Goal: Task Accomplishment & Management: Manage account settings

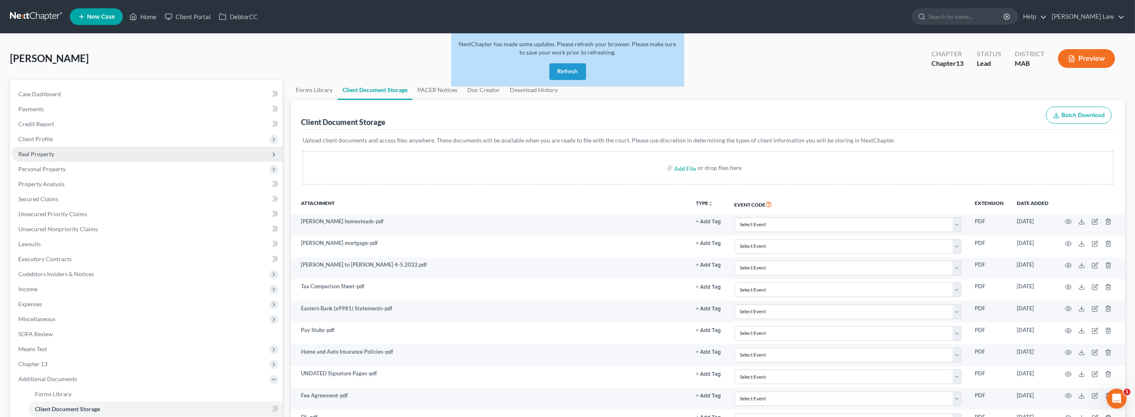
click at [51, 157] on span "Real Property" at bounding box center [36, 153] width 36 height 7
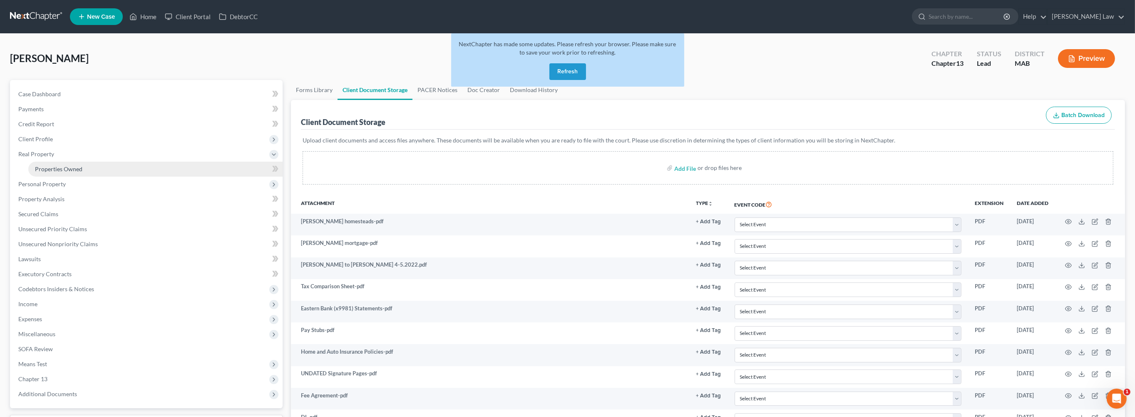
click at [82, 172] on span "Properties Owned" at bounding box center [58, 168] width 47 height 7
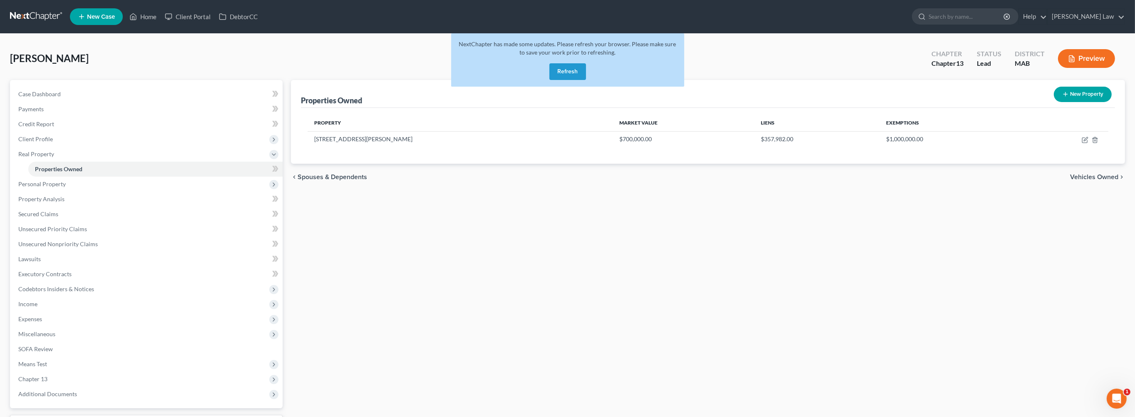
click at [567, 80] on button "Refresh" at bounding box center [568, 71] width 37 height 17
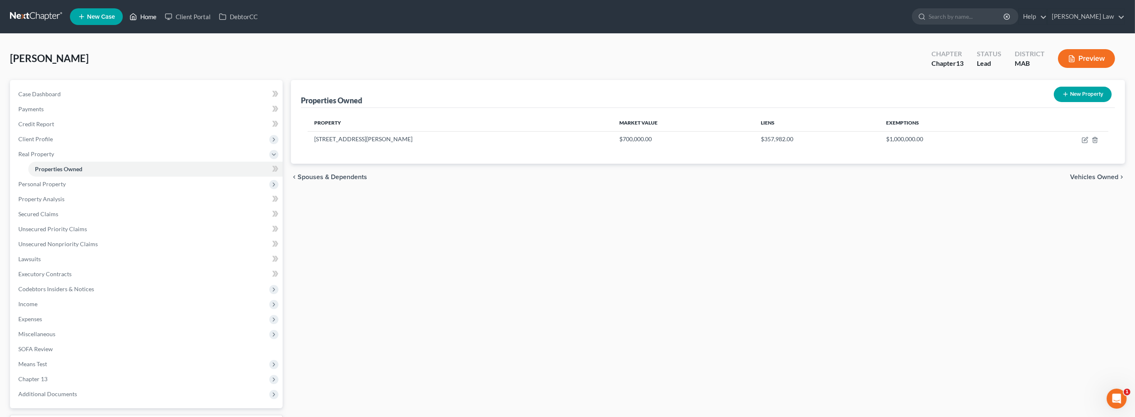
click at [161, 20] on link "Home" at bounding box center [142, 16] width 35 height 15
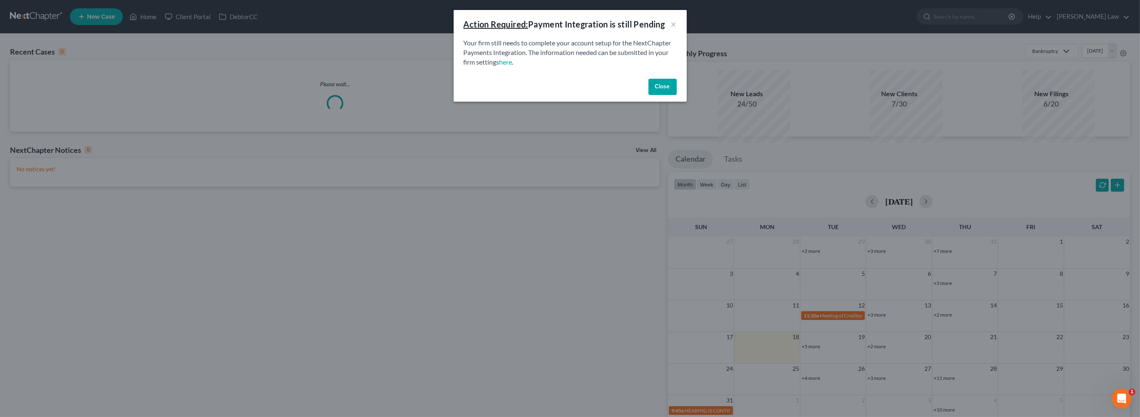
click at [677, 95] on button "Close" at bounding box center [663, 87] width 28 height 17
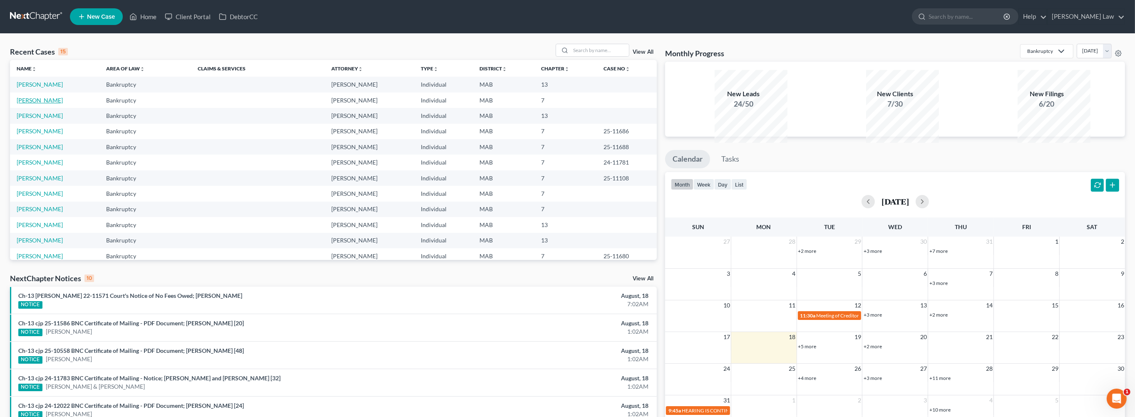
click at [51, 104] on link "[PERSON_NAME]" at bounding box center [40, 100] width 46 height 7
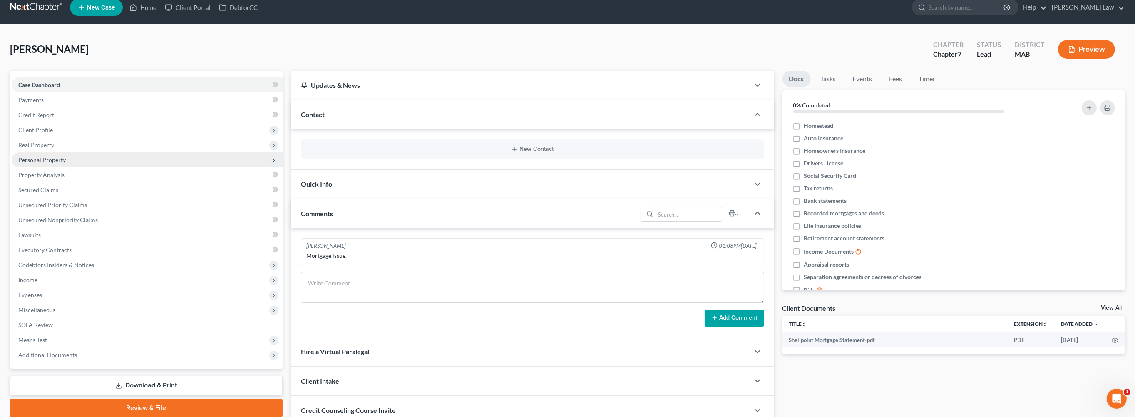
scroll to position [10, 0]
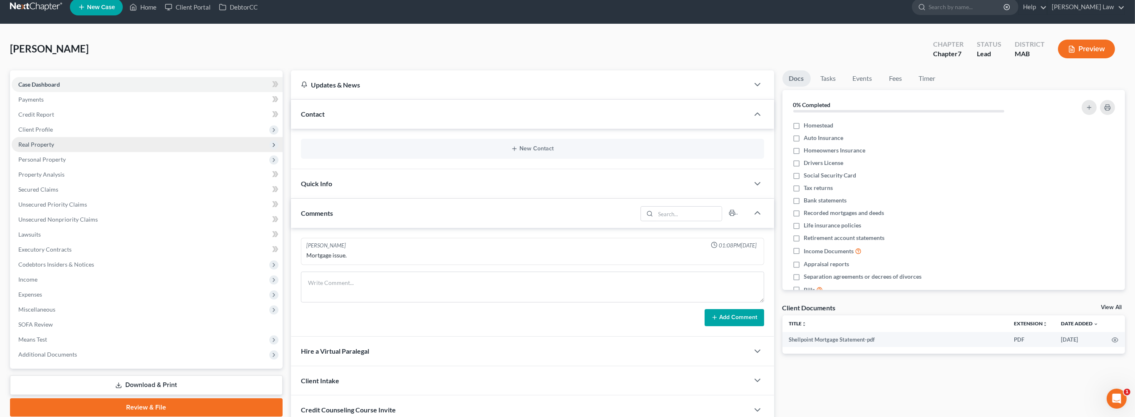
click at [54, 148] on span "Real Property" at bounding box center [36, 144] width 36 height 7
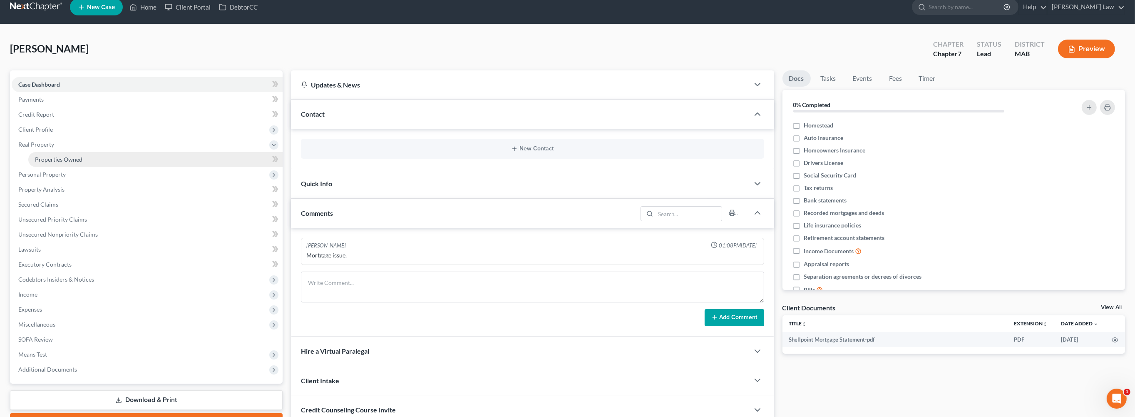
click at [70, 163] on span "Properties Owned" at bounding box center [58, 159] width 47 height 7
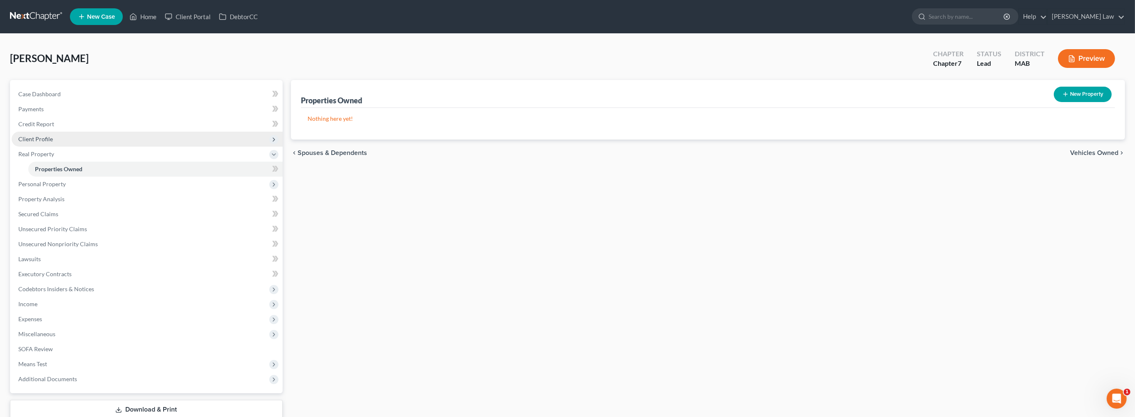
click at [45, 142] on span "Client Profile" at bounding box center [35, 138] width 35 height 7
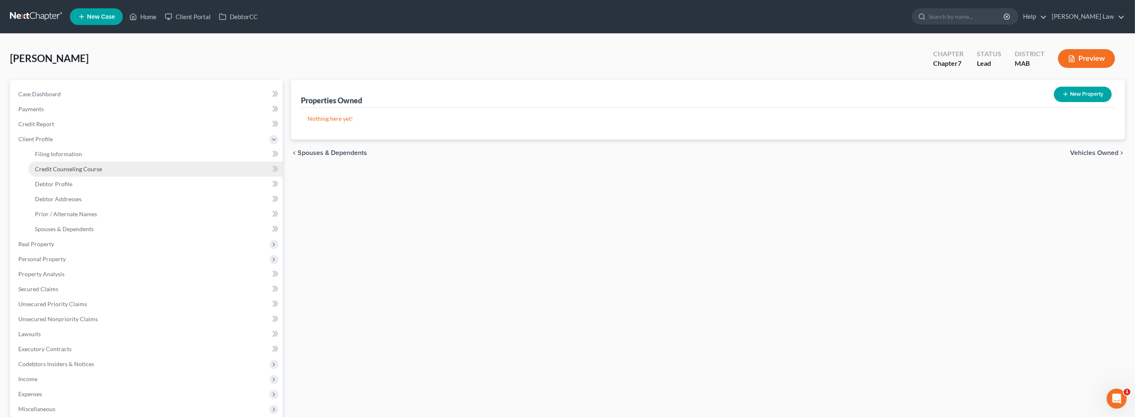
click at [91, 172] on span "Credit Counseling Course" at bounding box center [68, 168] width 67 height 7
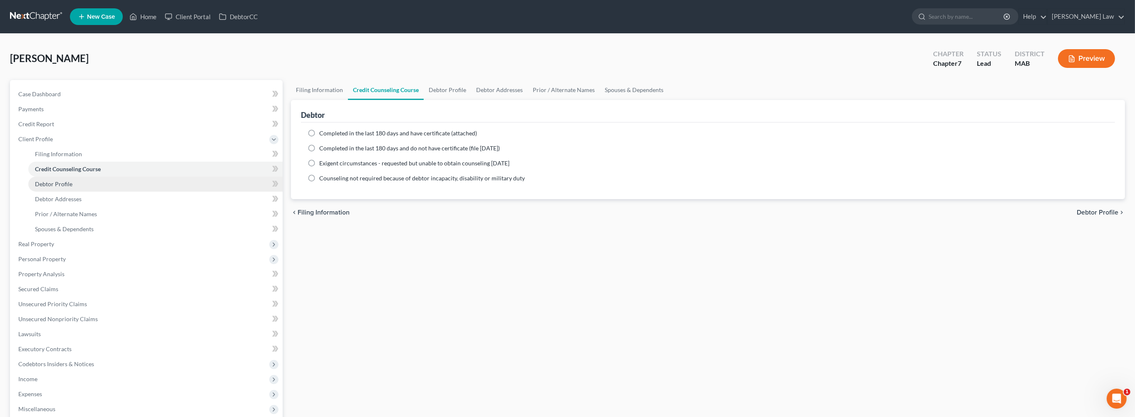
click at [72, 187] on span "Debtor Profile" at bounding box center [53, 183] width 37 height 7
select select "0"
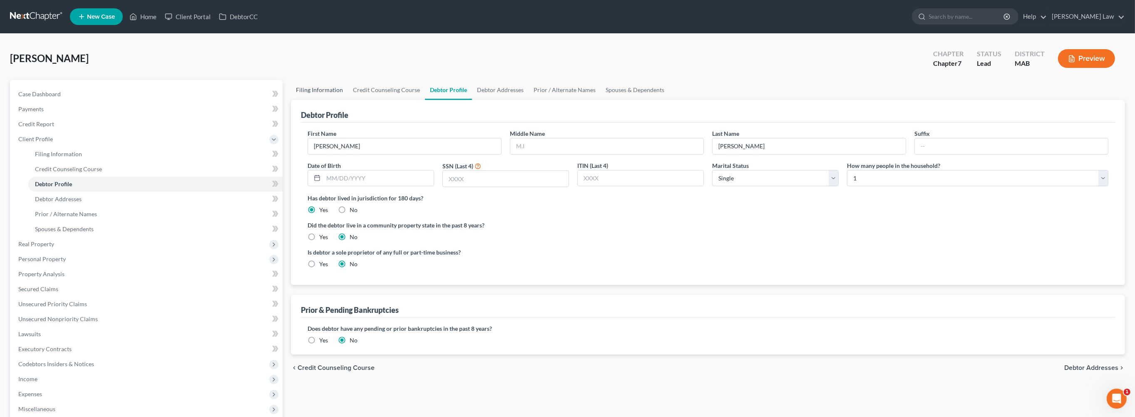
click at [332, 100] on link "Filing Information" at bounding box center [319, 90] width 57 height 20
select select "1"
select select "0"
select select "22"
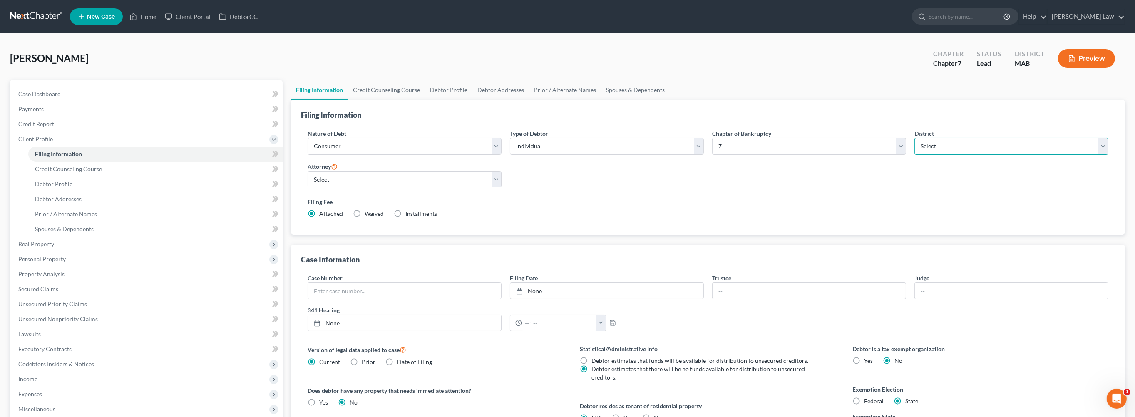
click at [1096, 154] on select "Select [US_STATE] - [GEOGRAPHIC_DATA] [US_STATE] - [GEOGRAPHIC_DATA][US_STATE] …" at bounding box center [1012, 146] width 194 height 17
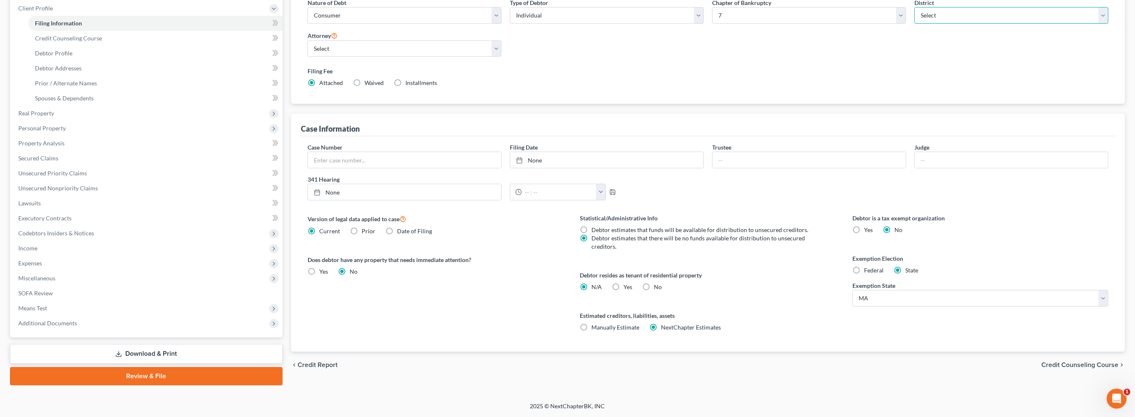
scroll to position [206, 0]
click at [864, 274] on label "Federal" at bounding box center [874, 270] width 20 height 8
click at [868, 271] on input "Federal" at bounding box center [870, 268] width 5 height 5
radio input "true"
radio input "false"
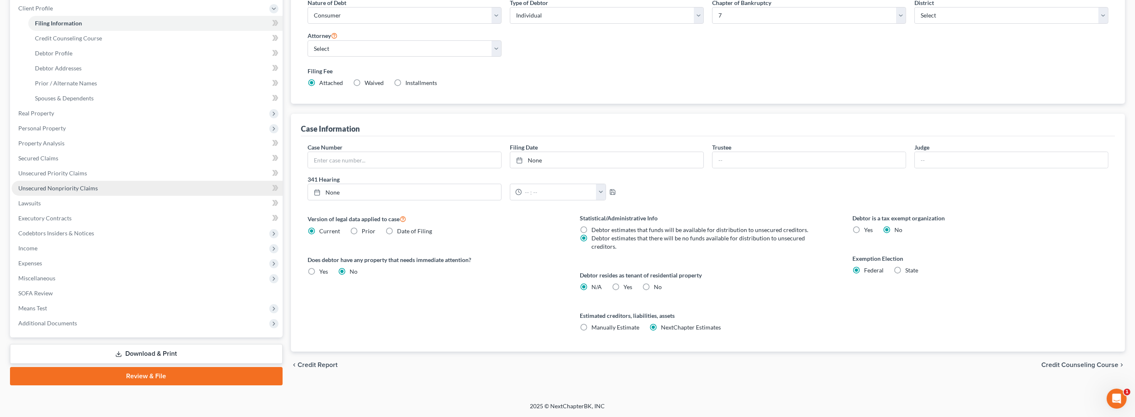
scroll to position [128, 0]
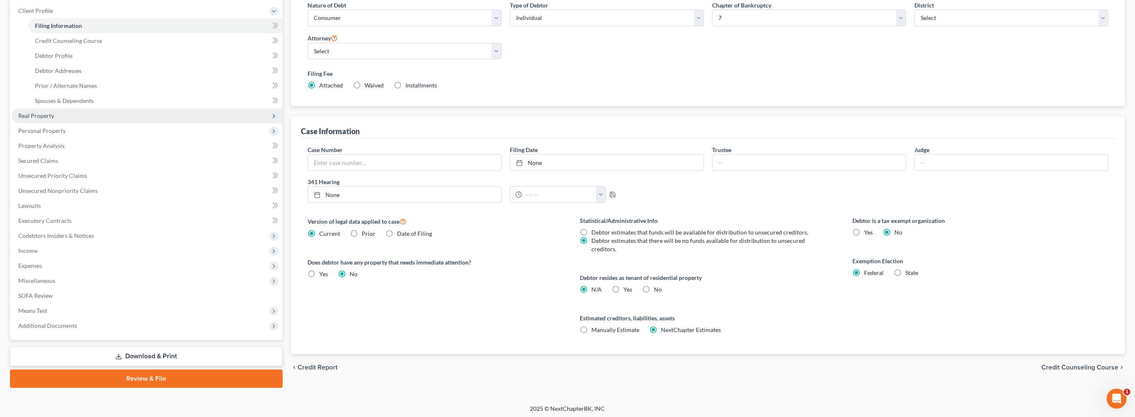
click at [54, 119] on span "Real Property" at bounding box center [36, 115] width 36 height 7
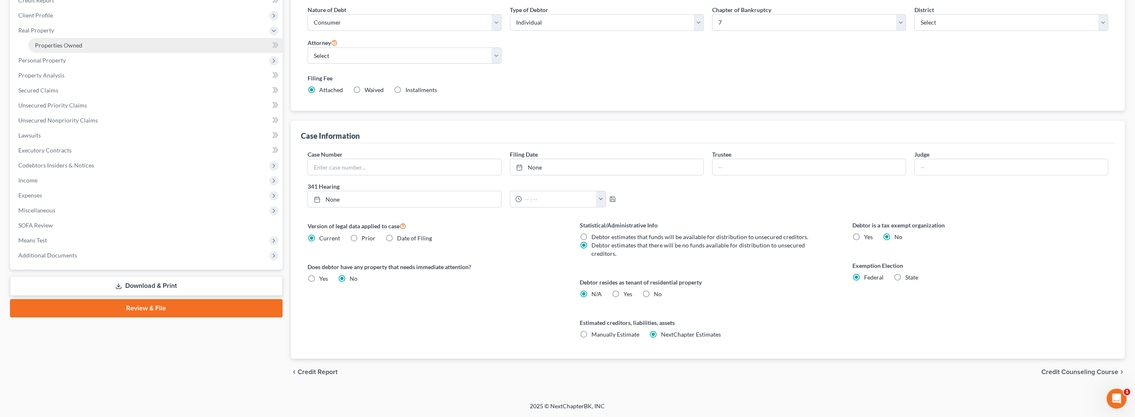
click at [82, 49] on span "Properties Owned" at bounding box center [58, 45] width 47 height 7
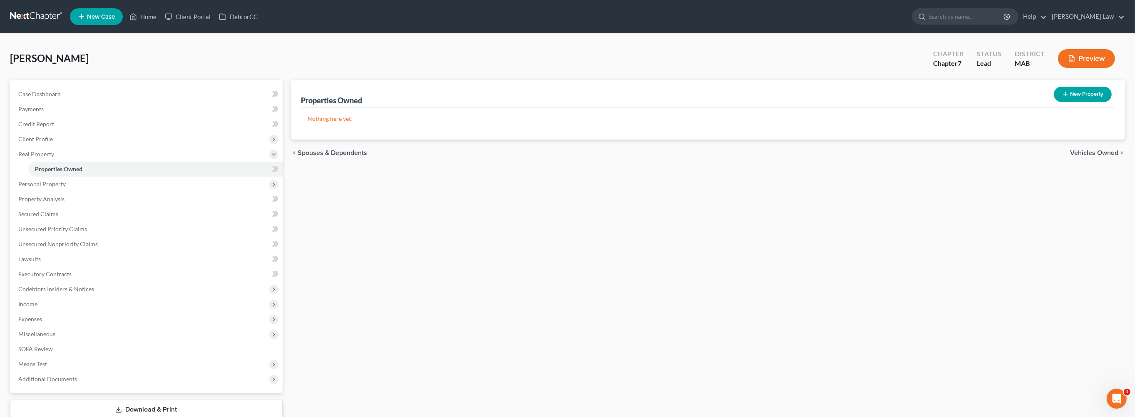
click at [1058, 102] on button "New Property" at bounding box center [1083, 94] width 58 height 15
select select "0"
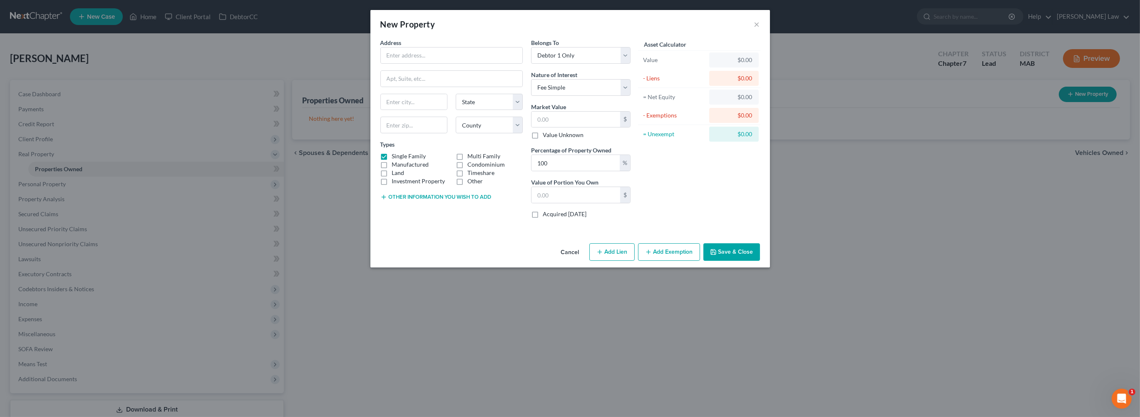
click at [700, 261] on button "Add Exemption" at bounding box center [669, 251] width 62 height 17
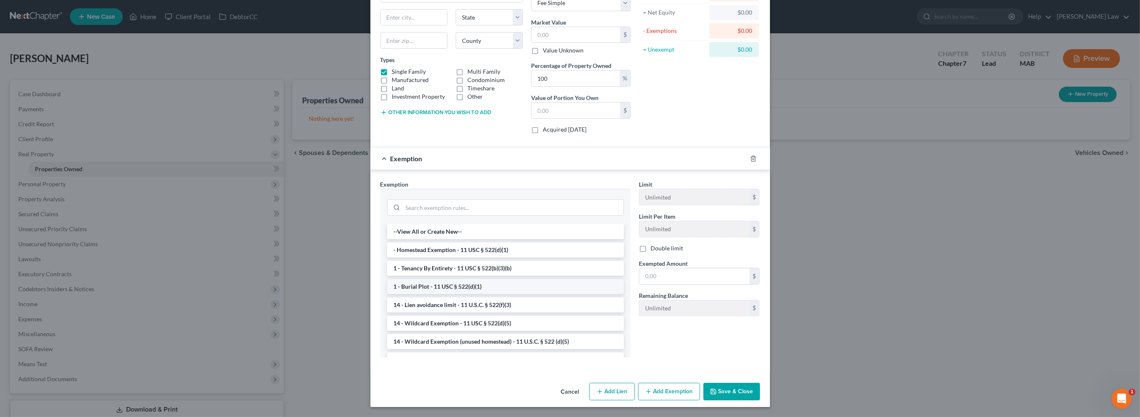
scroll to position [133, 0]
click at [453, 257] on li "- Homestead Exemption - 11 USC § 522(d)(1)" at bounding box center [505, 249] width 237 height 15
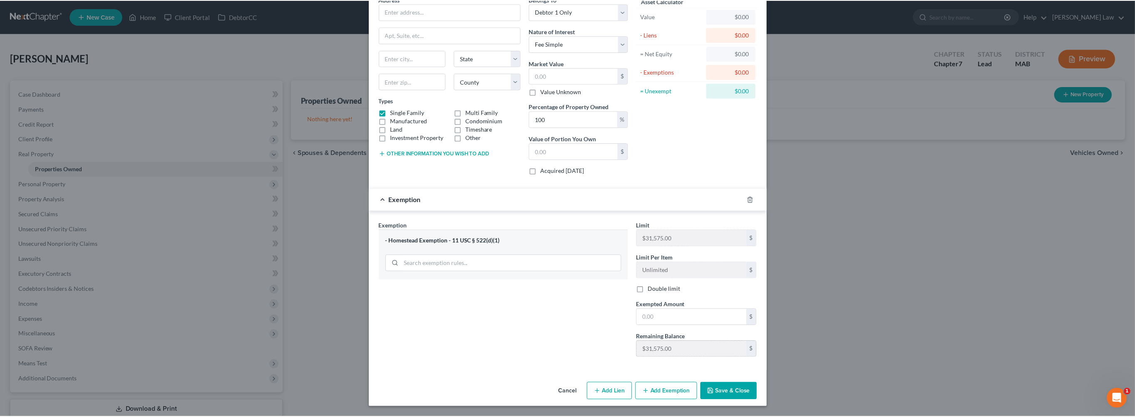
scroll to position [0, 0]
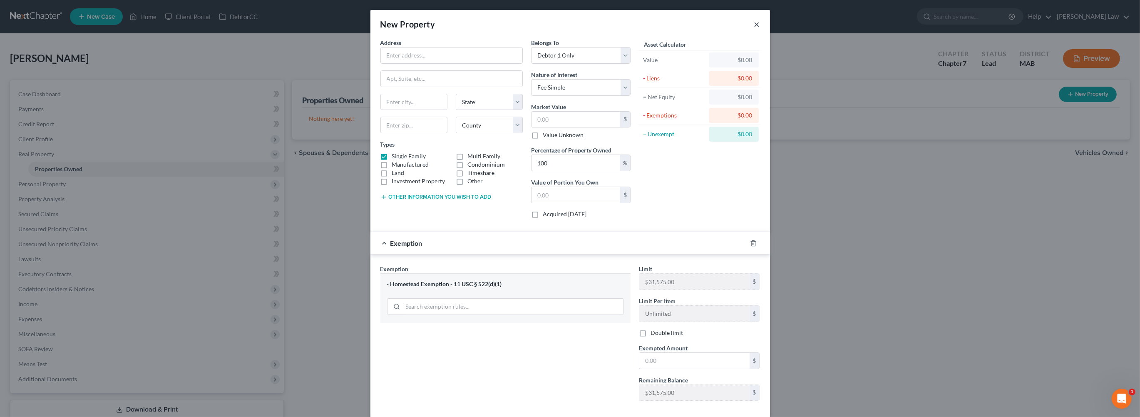
drag, startPoint x: 802, startPoint y: 30, endPoint x: 797, endPoint y: 29, distance: 4.7
click at [760, 29] on button "×" at bounding box center [757, 24] width 6 height 10
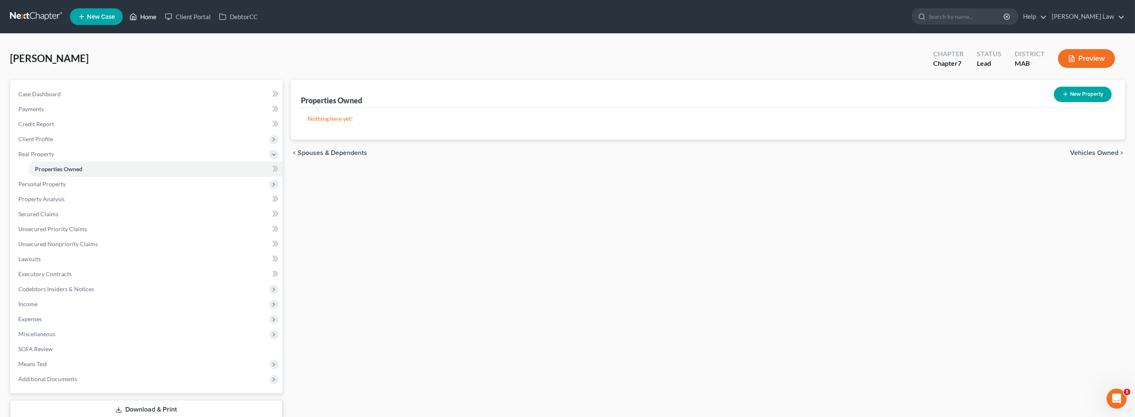
click at [161, 23] on link "Home" at bounding box center [142, 16] width 35 height 15
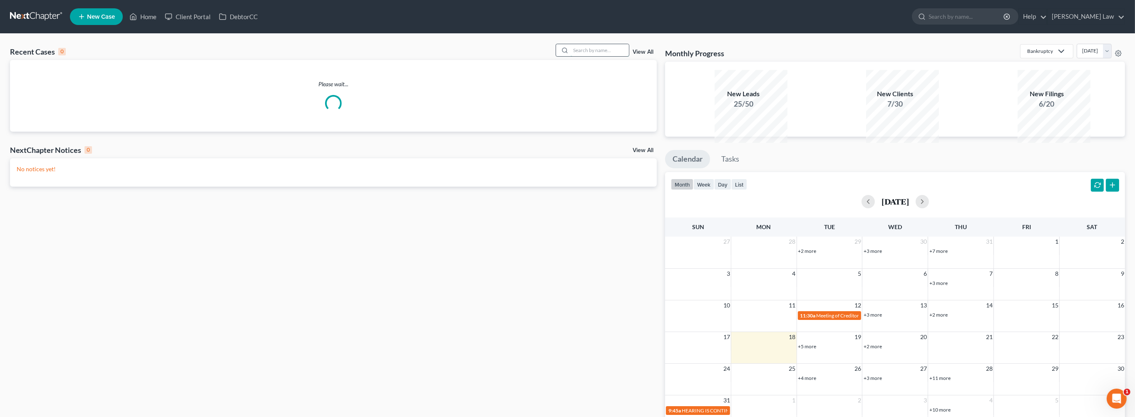
click at [591, 56] on input "search" at bounding box center [600, 50] width 58 height 12
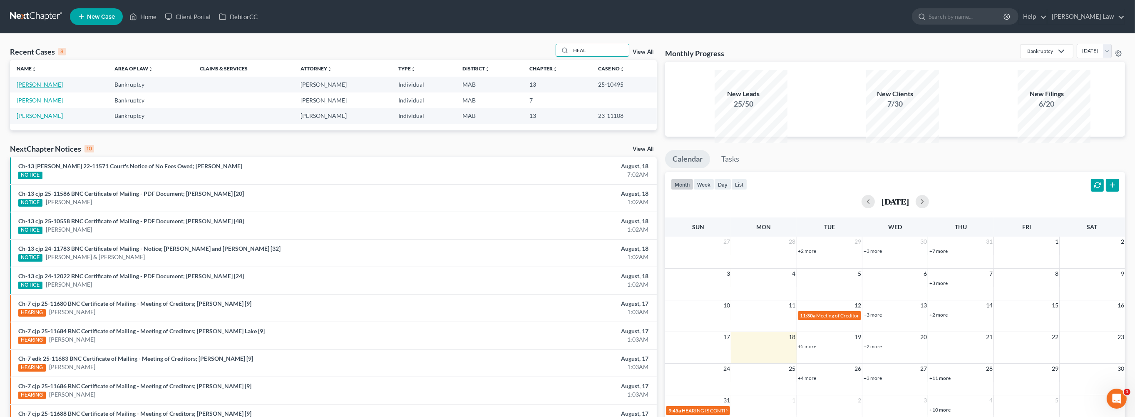
type input "HEAL"
click at [51, 88] on link "[PERSON_NAME]" at bounding box center [40, 84] width 46 height 7
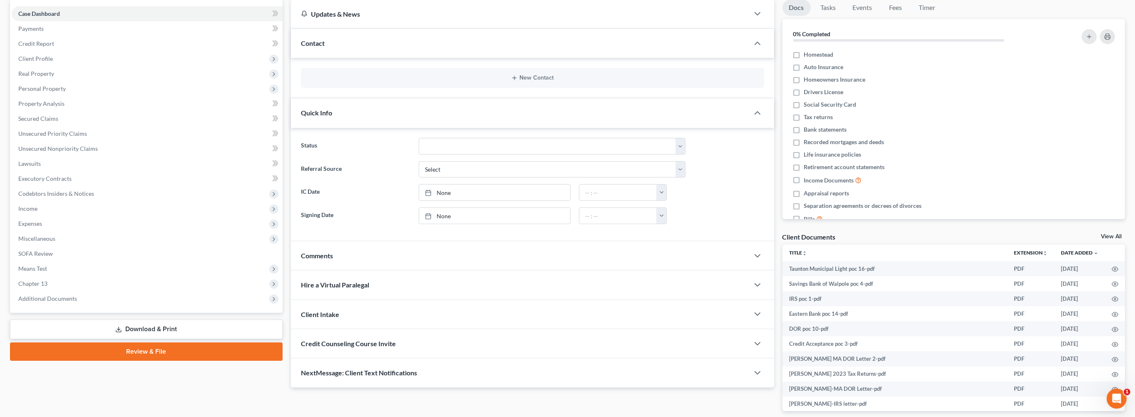
scroll to position [233, 0]
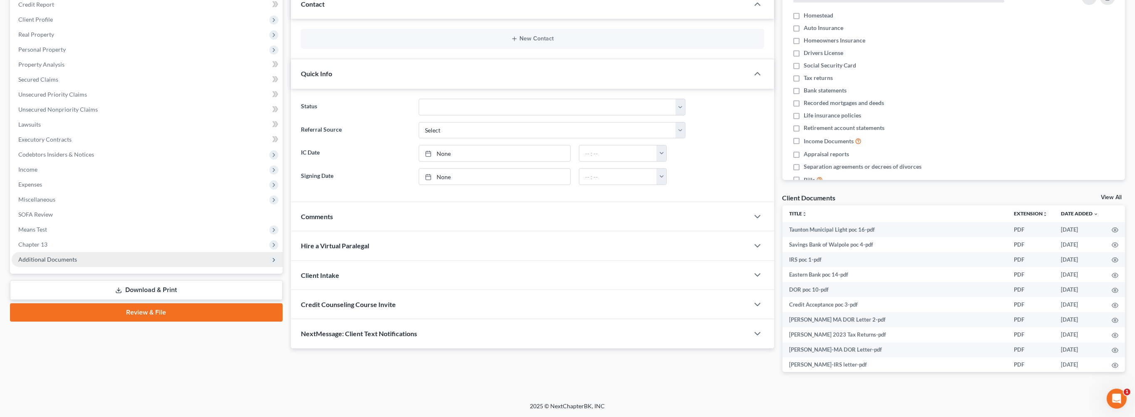
click at [77, 256] on span "Additional Documents" at bounding box center [47, 259] width 59 height 7
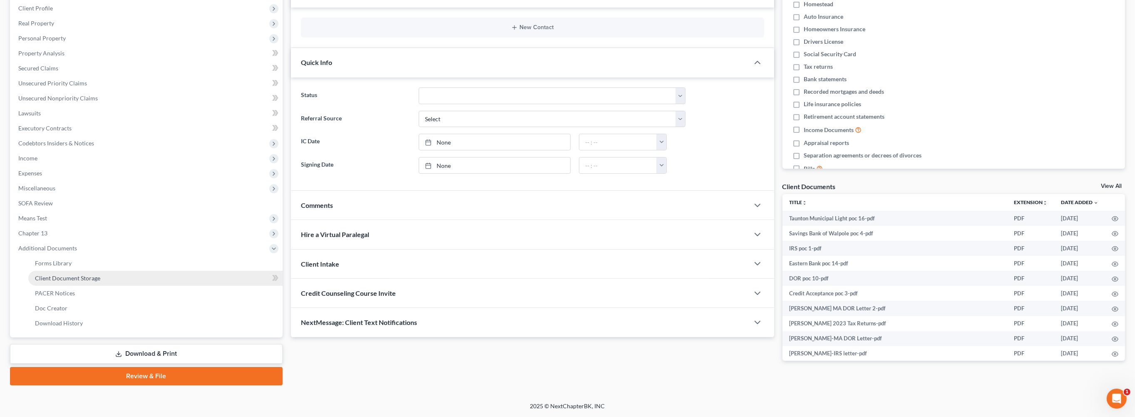
click at [97, 279] on span "Client Document Storage" at bounding box center [67, 277] width 65 height 7
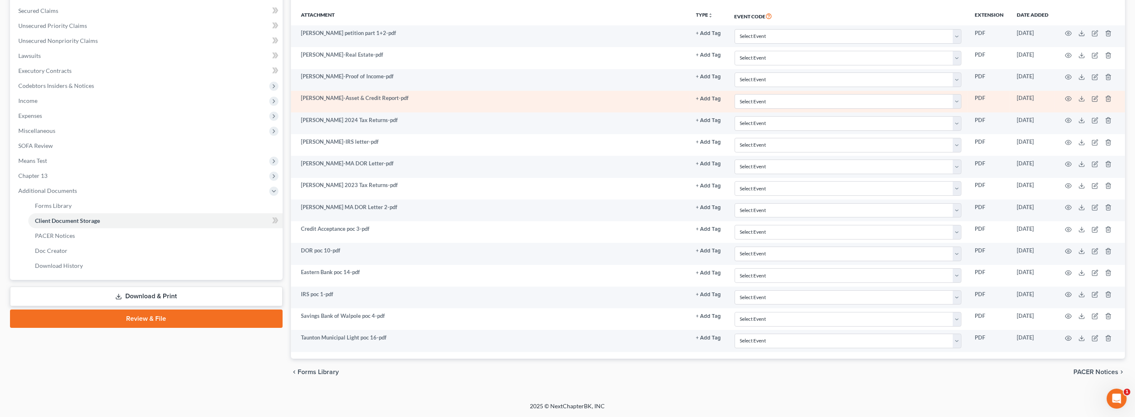
scroll to position [249, 0]
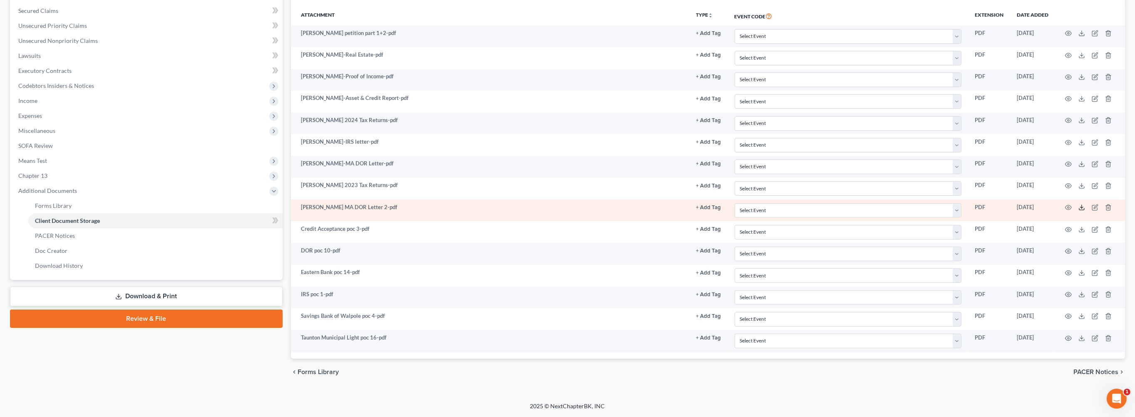
click at [1079, 211] on icon at bounding box center [1082, 207] width 7 height 7
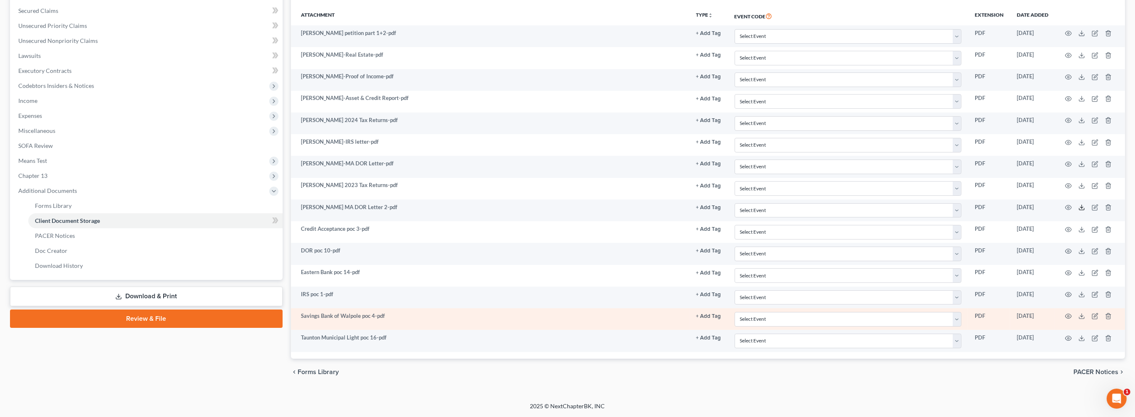
scroll to position [289, 0]
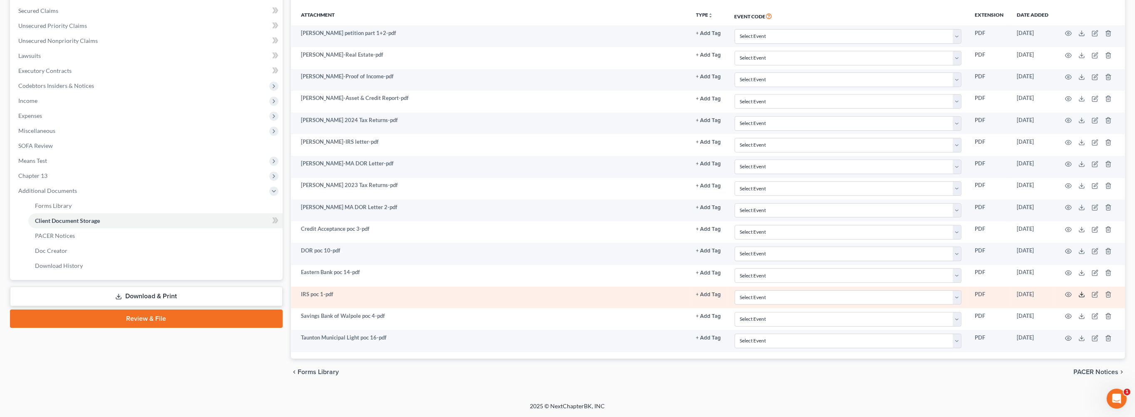
click at [1079, 298] on icon at bounding box center [1082, 294] width 7 height 7
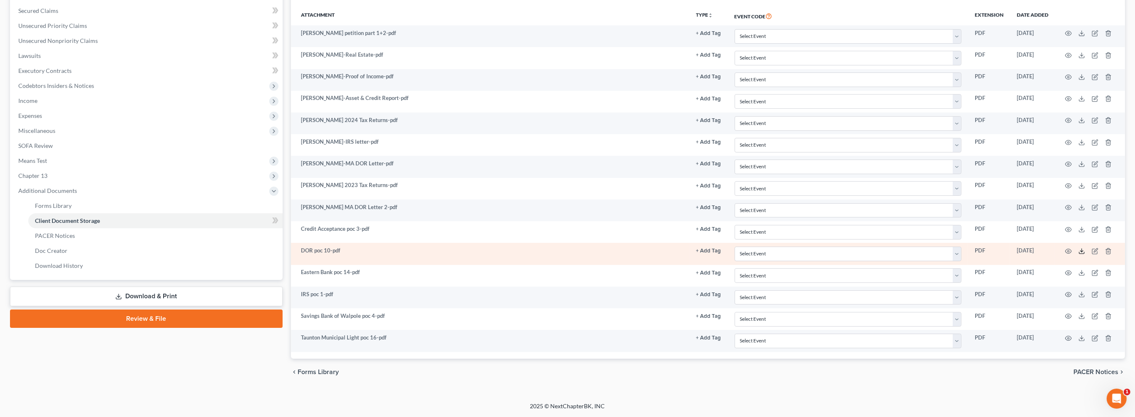
click at [1079, 254] on icon at bounding box center [1082, 251] width 7 height 7
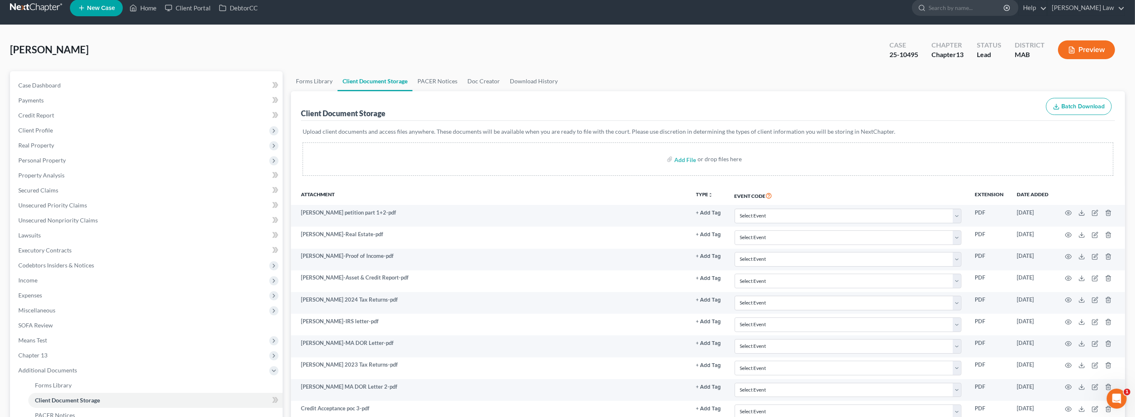
scroll to position [0, 0]
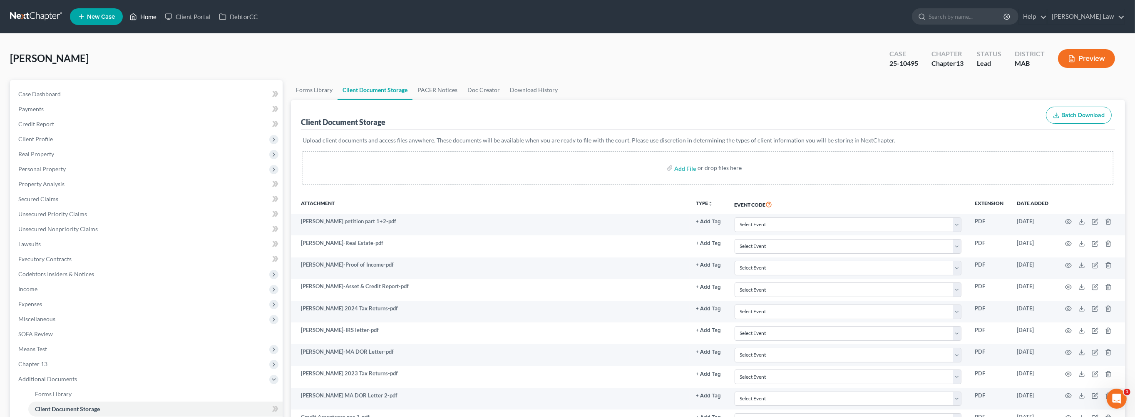
click at [161, 21] on link "Home" at bounding box center [142, 16] width 35 height 15
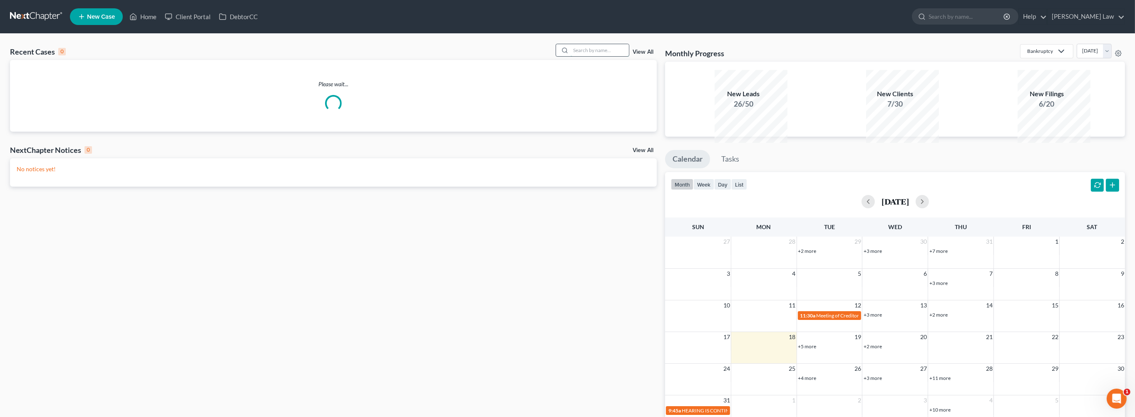
click at [577, 56] on input "search" at bounding box center [600, 50] width 58 height 12
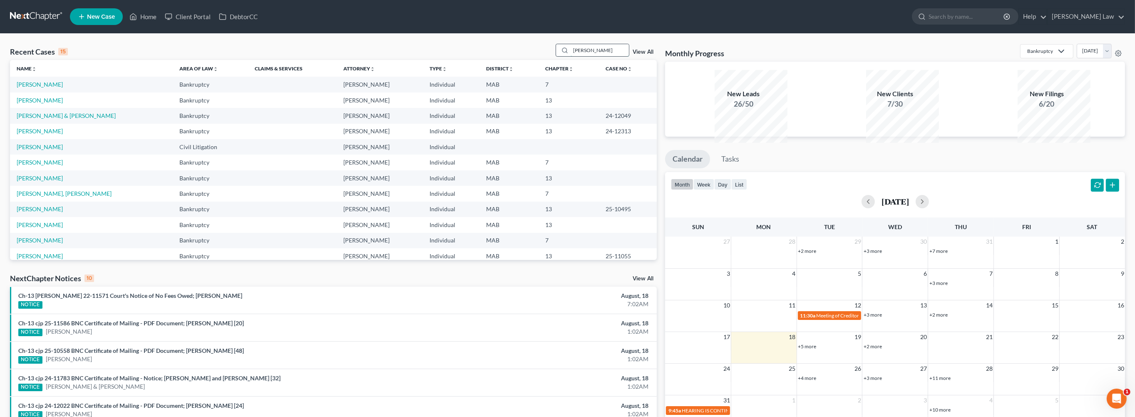
type input "[PERSON_NAME]"
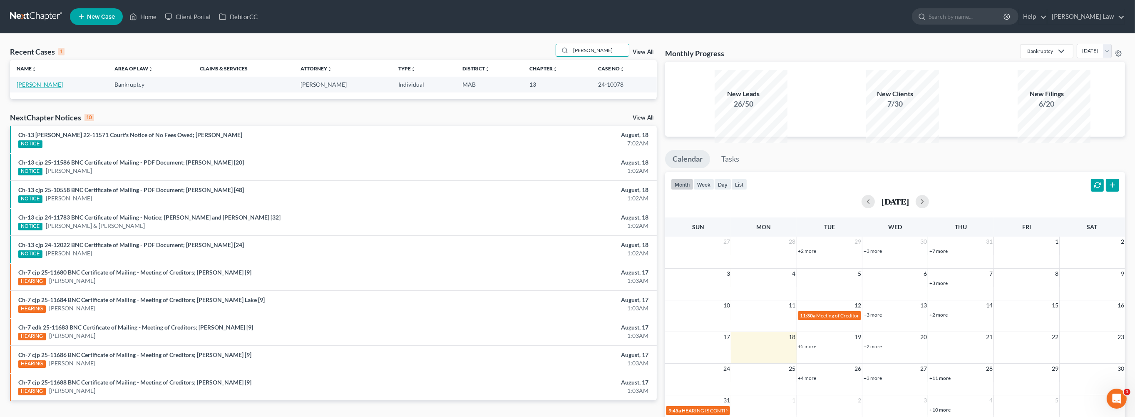
click at [52, 88] on link "[PERSON_NAME]" at bounding box center [40, 84] width 46 height 7
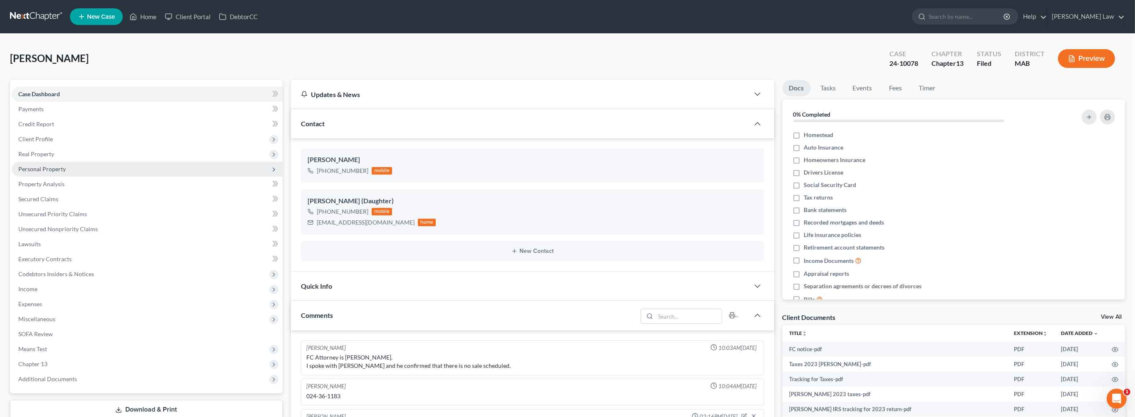
scroll to position [534, 0]
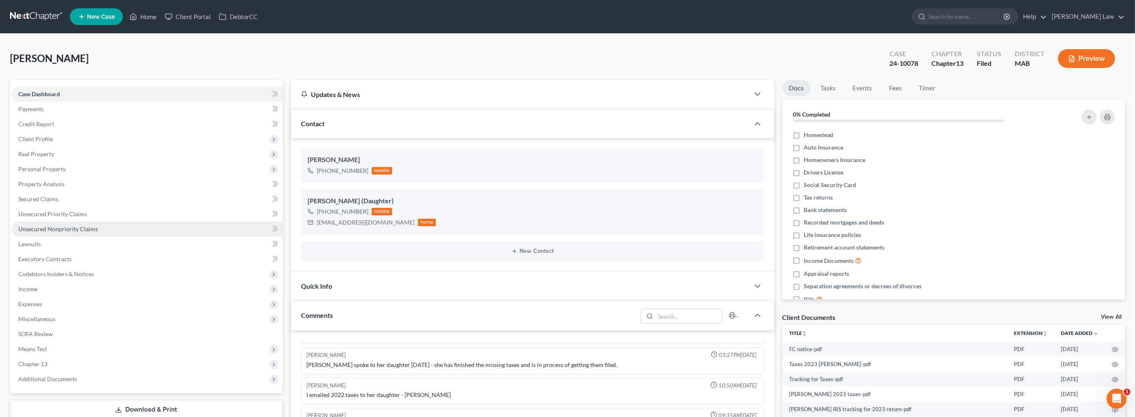
click at [62, 232] on span "Unsecured Nonpriority Claims" at bounding box center [58, 228] width 80 height 7
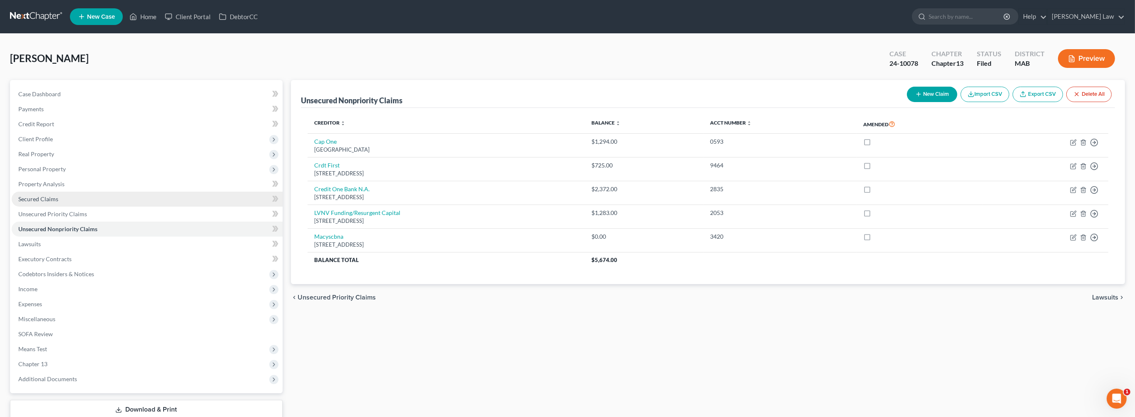
click at [42, 202] on span "Secured Claims" at bounding box center [38, 198] width 40 height 7
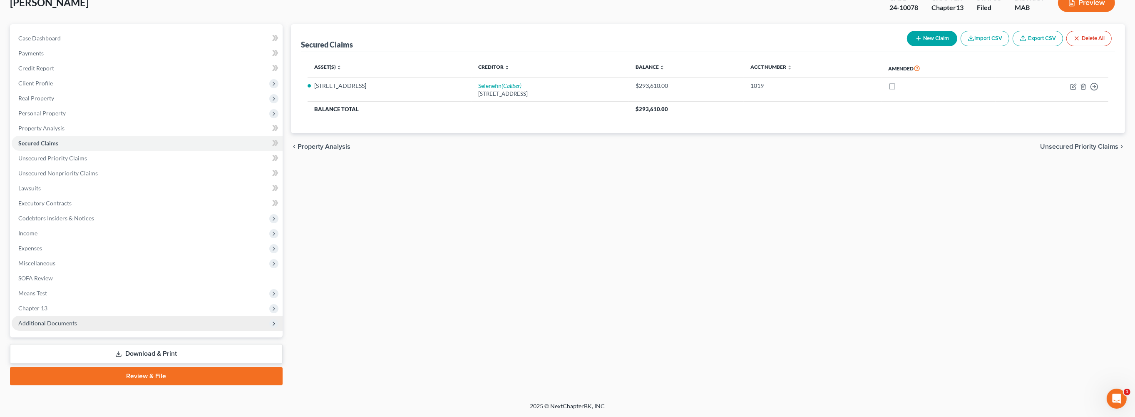
scroll to position [138, 0]
click at [77, 326] on span "Additional Documents" at bounding box center [47, 322] width 59 height 7
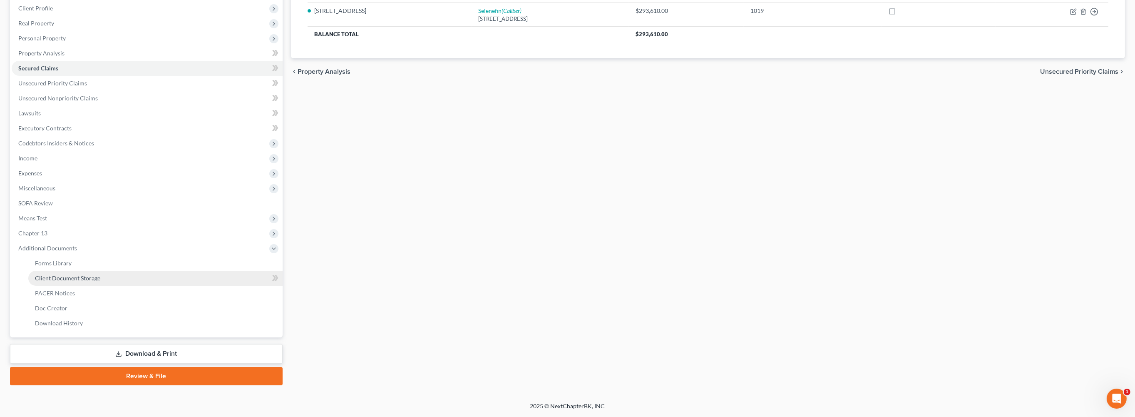
click at [97, 281] on span "Client Document Storage" at bounding box center [67, 277] width 65 height 7
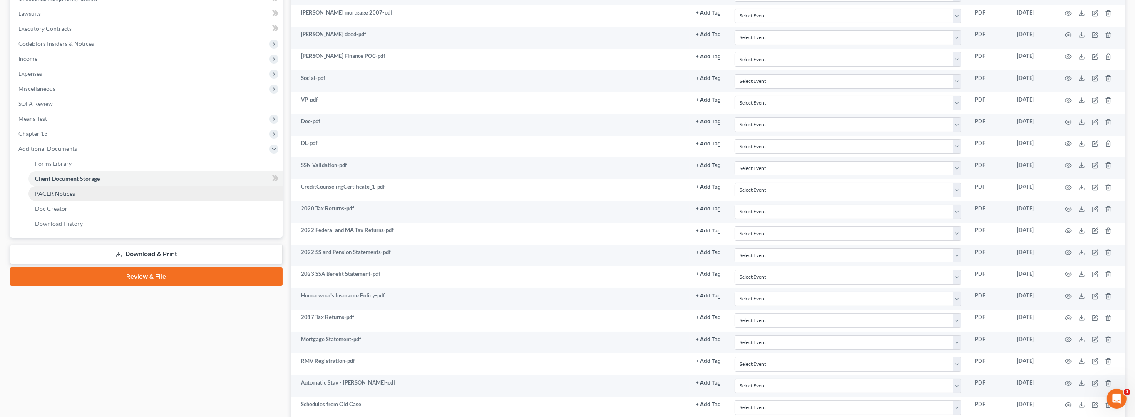
scroll to position [232, 0]
click at [69, 195] on span "PACER Notices" at bounding box center [55, 191] width 40 height 7
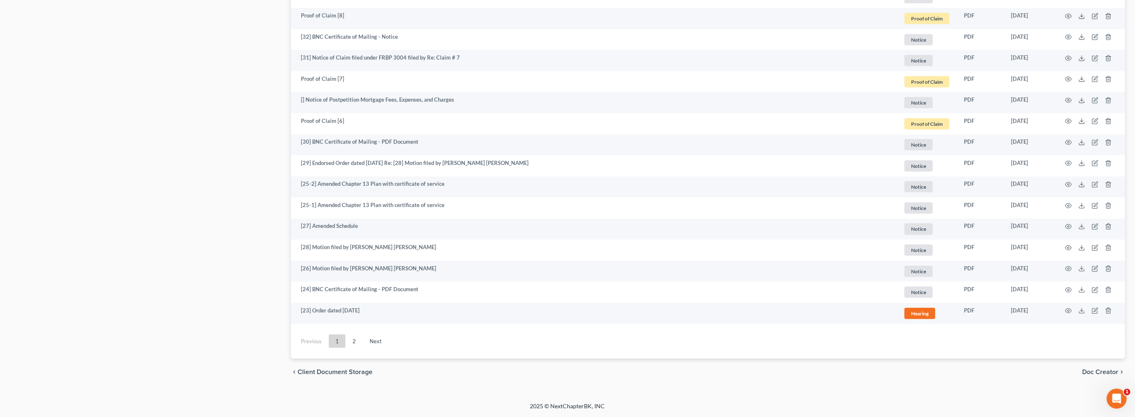
scroll to position [1797, 0]
click at [363, 334] on link "2" at bounding box center [354, 340] width 17 height 13
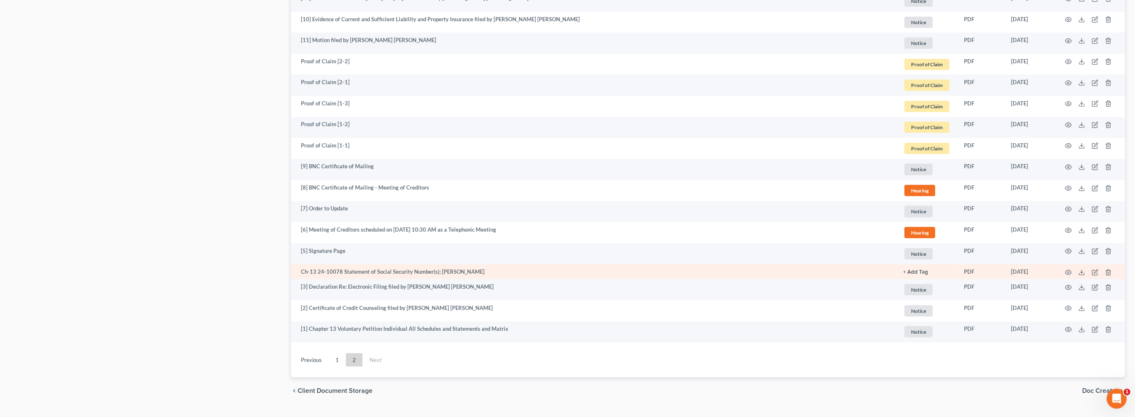
scroll to position [581, 0]
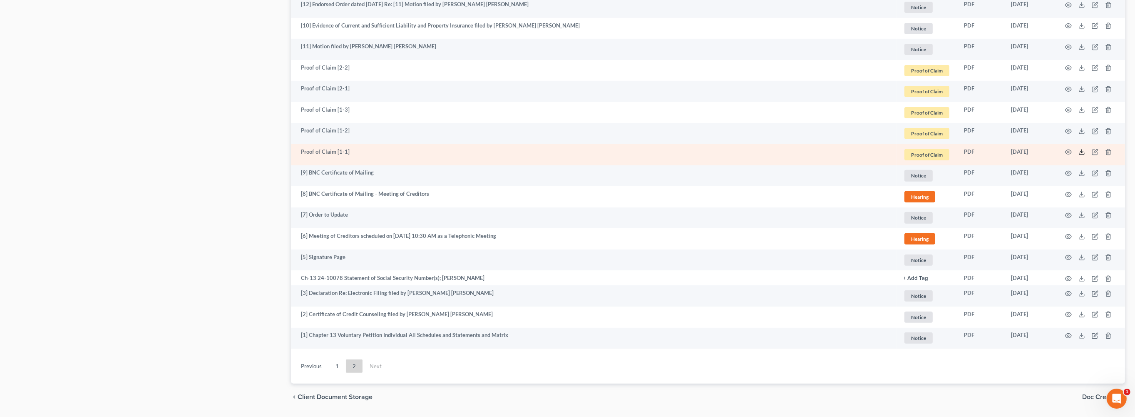
click at [1082, 153] on line at bounding box center [1082, 150] width 0 height 3
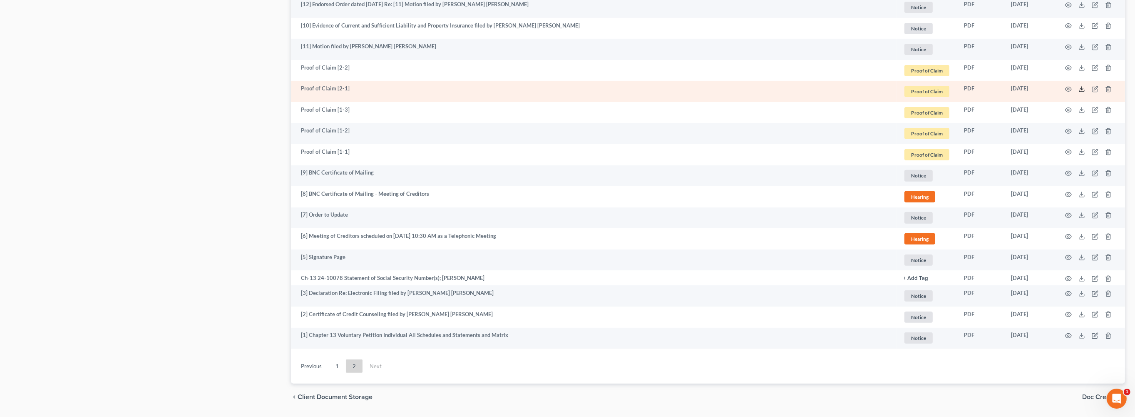
click at [1079, 92] on icon at bounding box center [1082, 89] width 7 height 7
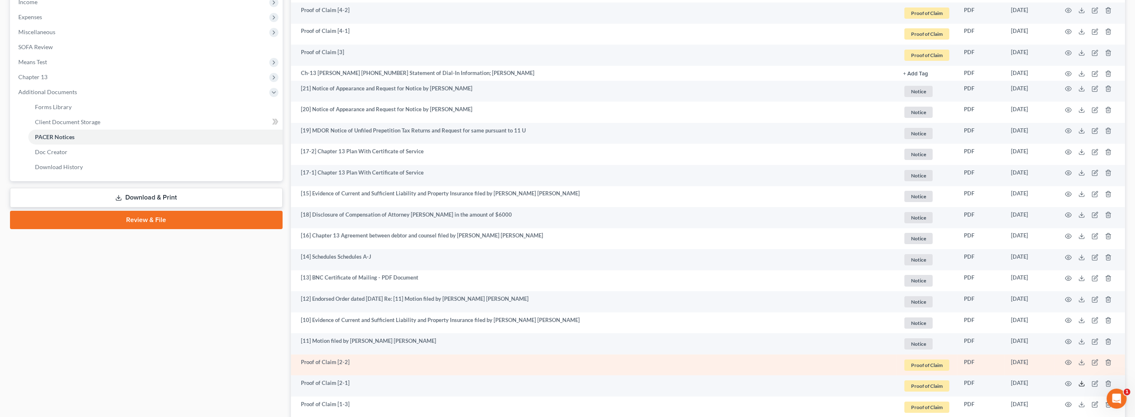
scroll to position [165, 0]
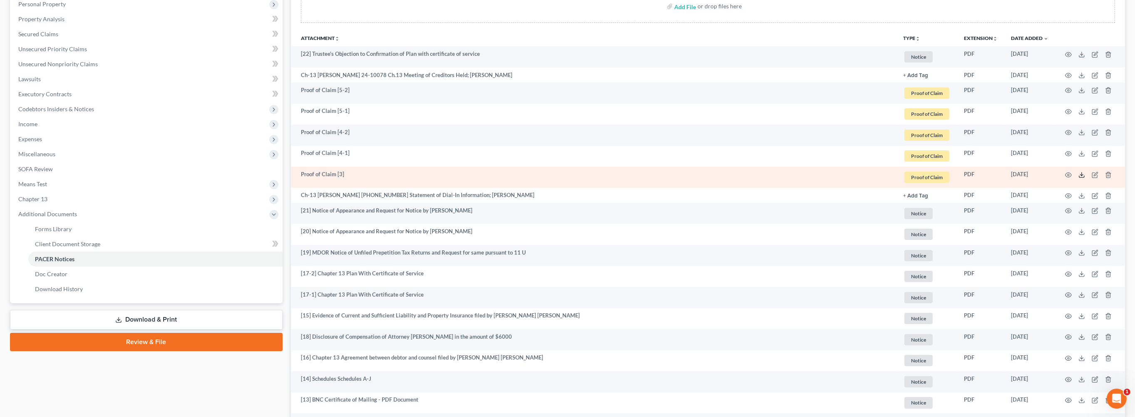
click at [1079, 178] on icon at bounding box center [1082, 175] width 7 height 7
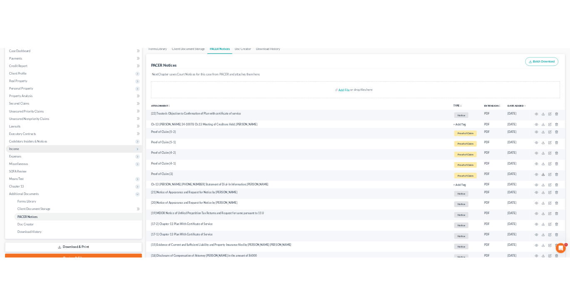
scroll to position [0, 0]
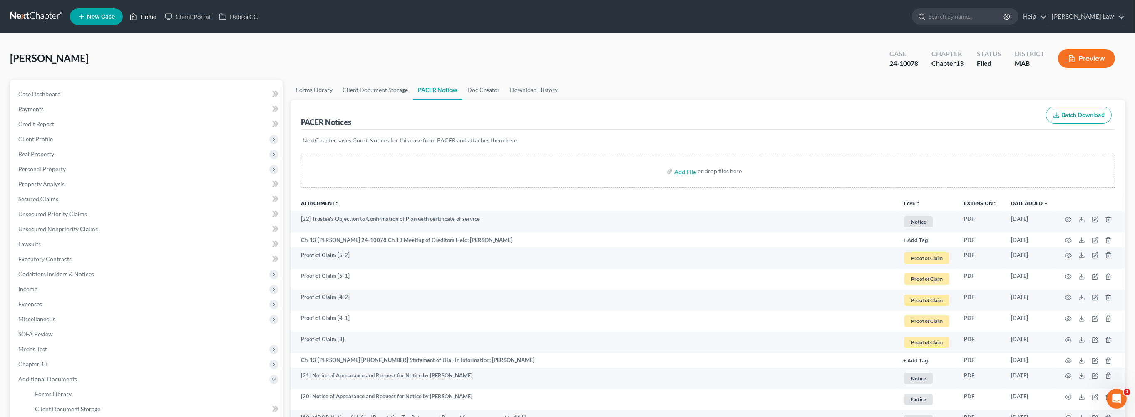
click at [161, 20] on link "Home" at bounding box center [142, 16] width 35 height 15
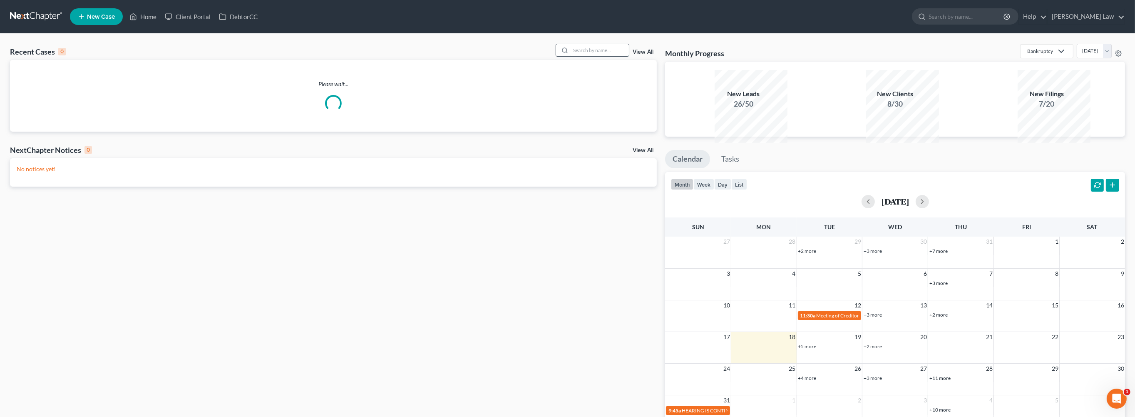
click at [581, 56] on input "search" at bounding box center [600, 50] width 58 height 12
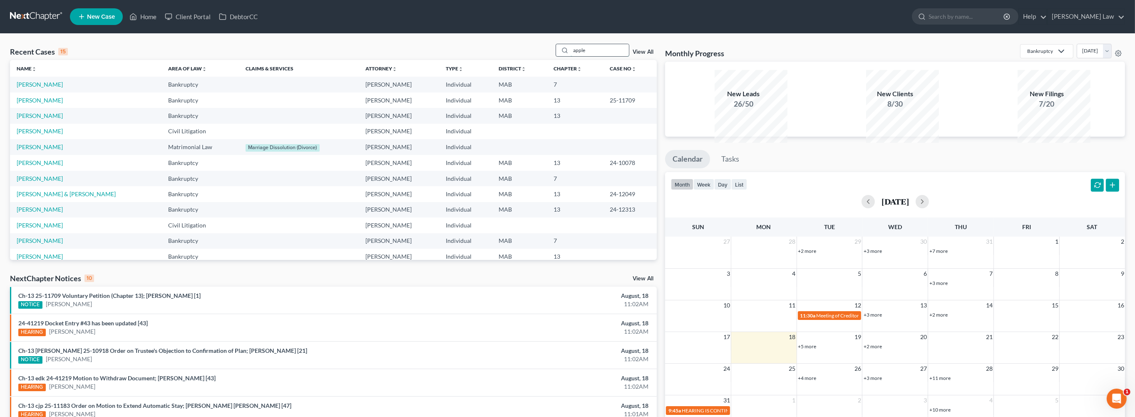
type input "apple"
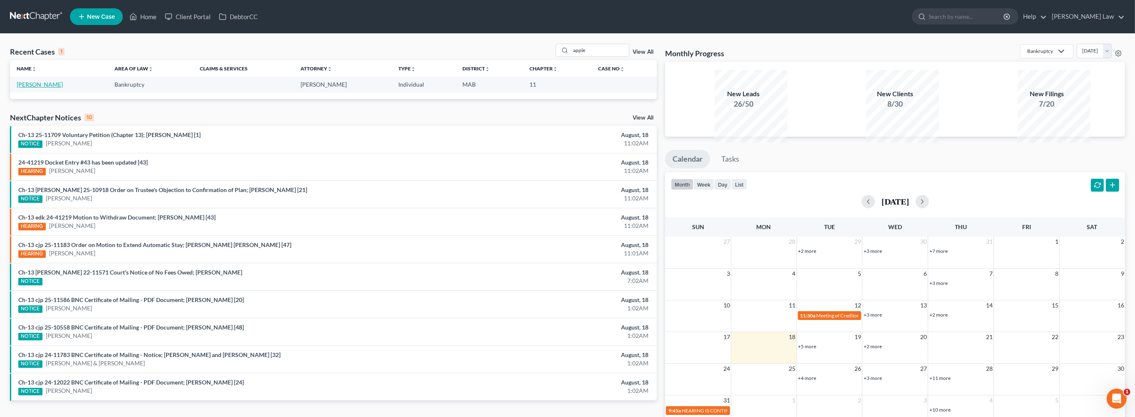
click at [42, 88] on link "[PERSON_NAME]" at bounding box center [40, 84] width 46 height 7
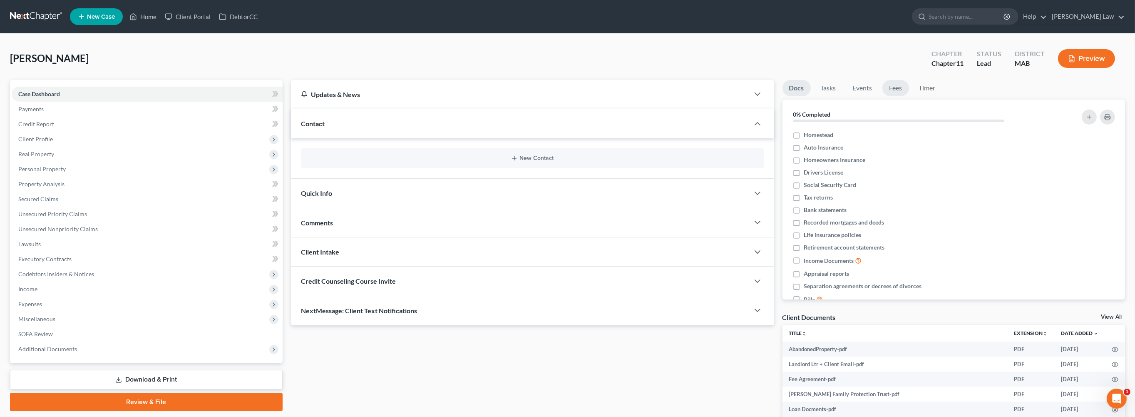
click at [909, 96] on link "Fees" at bounding box center [896, 88] width 27 height 16
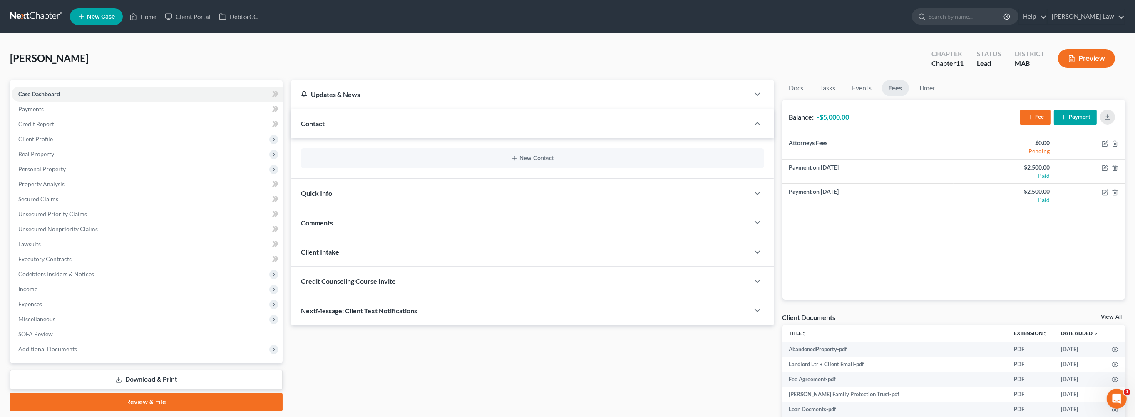
click at [1058, 125] on button "Payment" at bounding box center [1075, 117] width 43 height 15
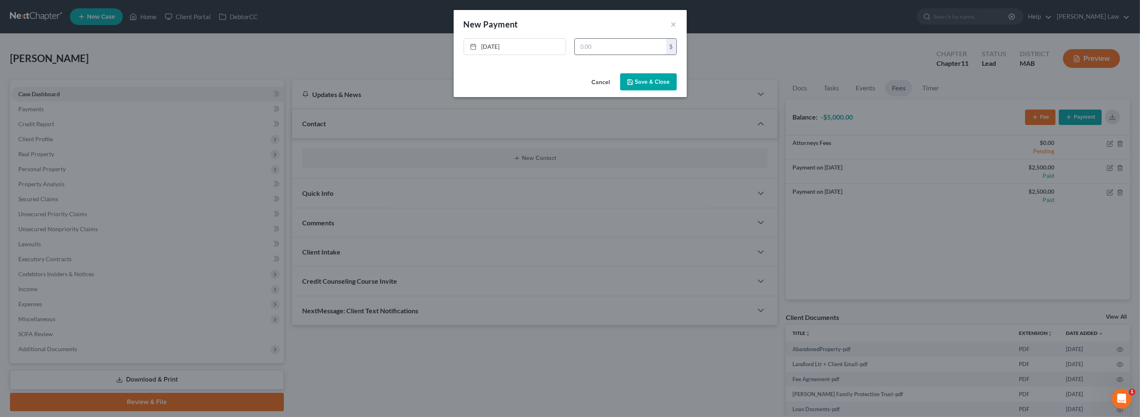
click at [624, 55] on input "text" at bounding box center [621, 47] width 92 height 16
type input "2,500"
click at [653, 91] on button "Save & Close" at bounding box center [648, 81] width 57 height 17
